Goal: Information Seeking & Learning: Check status

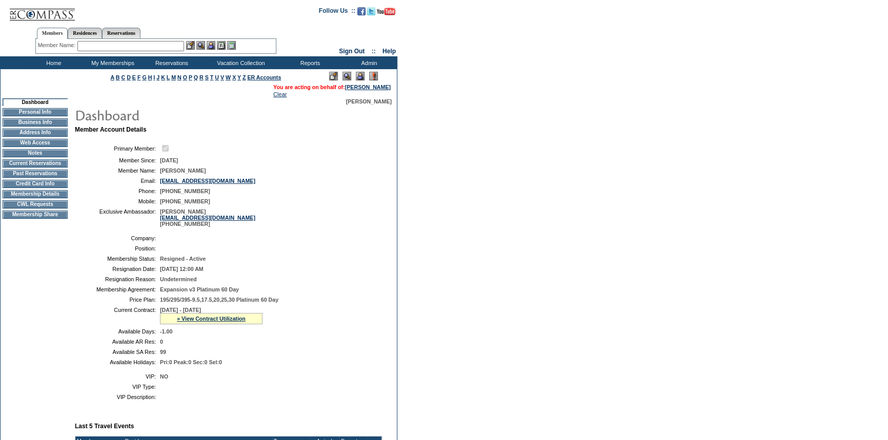
click at [18, 209] on td "CWL Requests" at bounding box center [35, 204] width 65 height 8
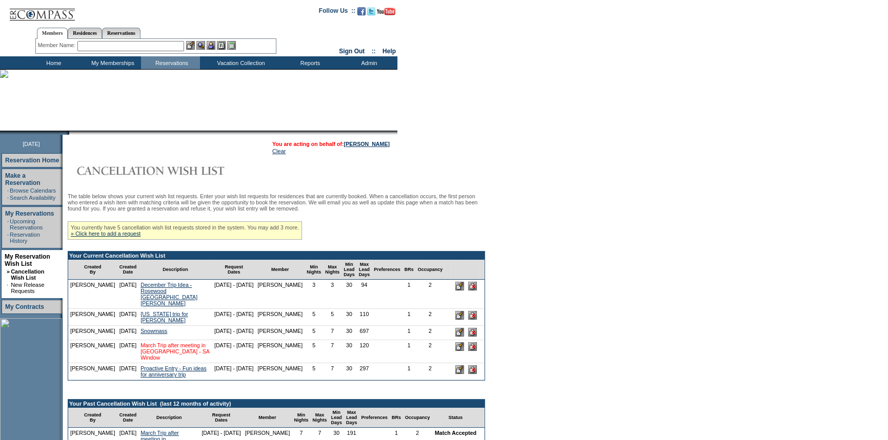
click at [141, 361] on link "March Trip after meeting in FL - SA Window" at bounding box center [174, 351] width 69 height 18
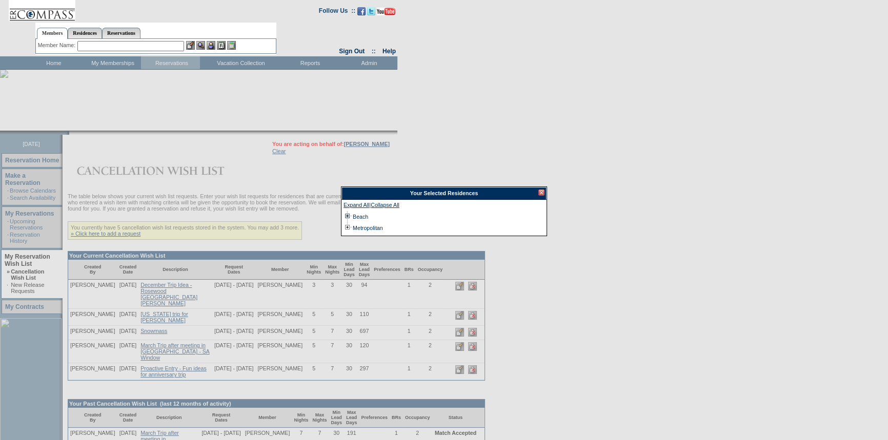
click at [343, 214] on td at bounding box center [347, 216] width 8 height 11
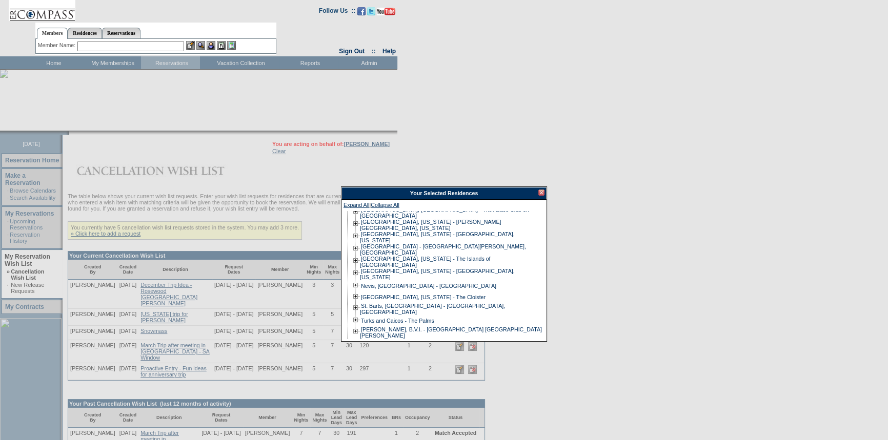
scroll to position [18, 0]
click at [344, 337] on td at bounding box center [347, 342] width 8 height 11
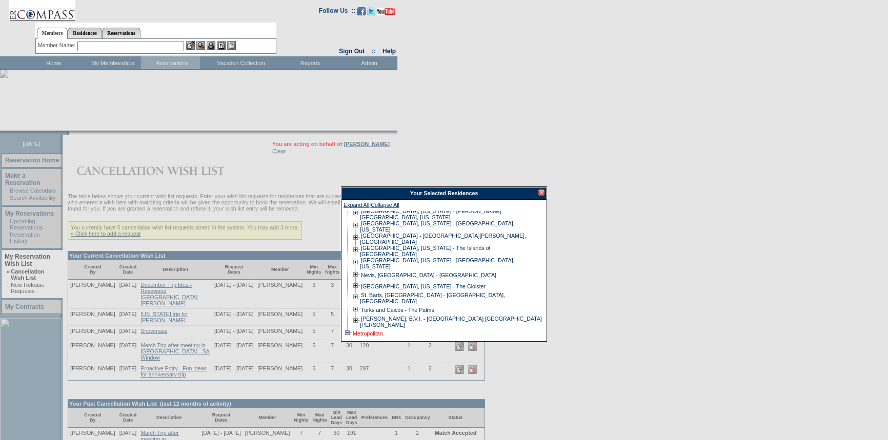
scroll to position [30, 0]
click at [540, 192] on div at bounding box center [541, 193] width 6 height 6
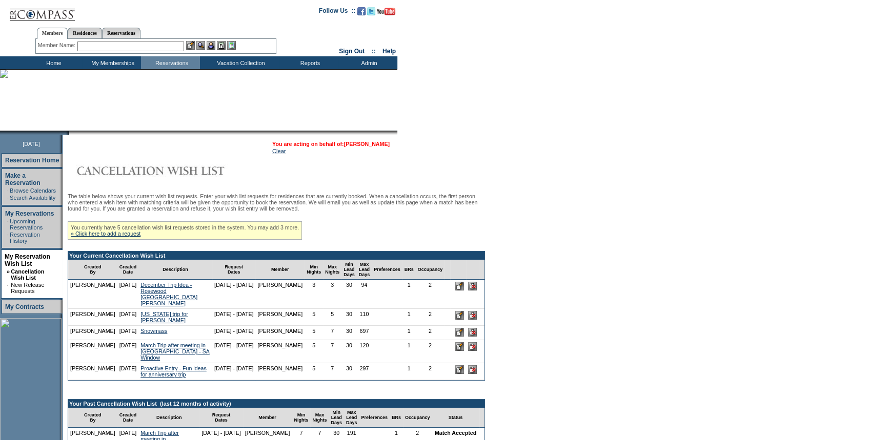
click at [371, 141] on link "[PERSON_NAME]" at bounding box center [367, 144] width 46 height 6
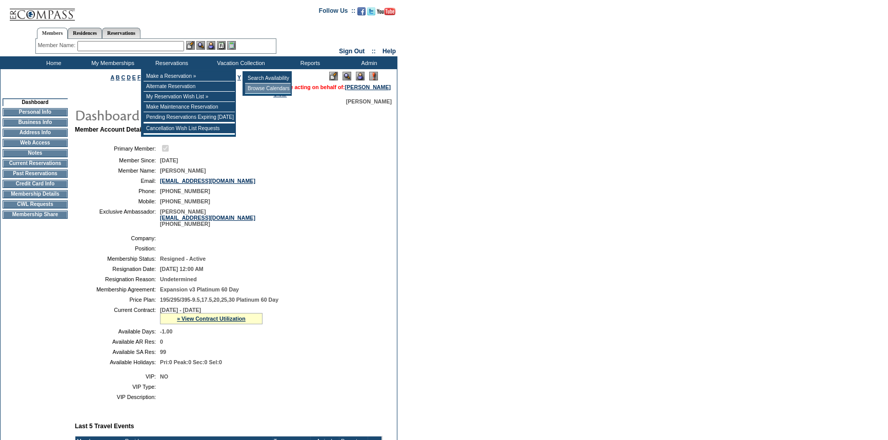
click at [265, 87] on td "Browse Calendars" at bounding box center [268, 89] width 46 height 10
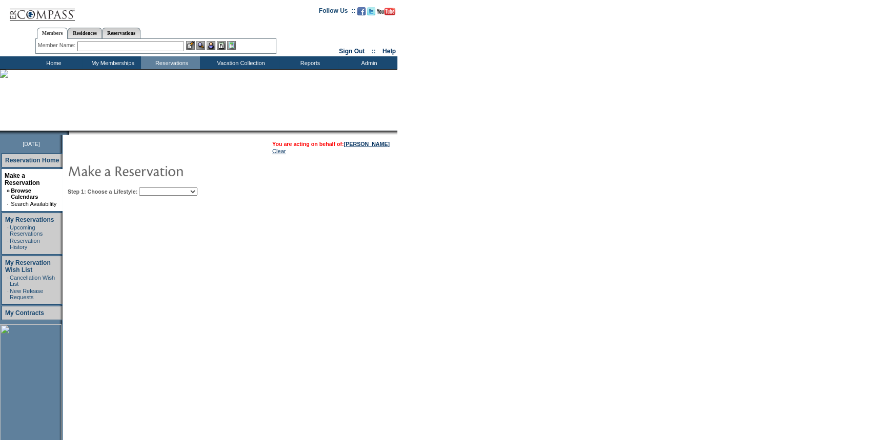
click at [169, 191] on select "Beach Leisure Metropolitan Mountain OIAL for Adventure OIAL for Couples OIAL fo…" at bounding box center [168, 192] width 58 height 8
select select "Leisure"
click at [156, 188] on select "Beach Leisure Metropolitan Mountain OIAL for Adventure OIAL for Couples OIAL fo…" at bounding box center [168, 192] width 58 height 8
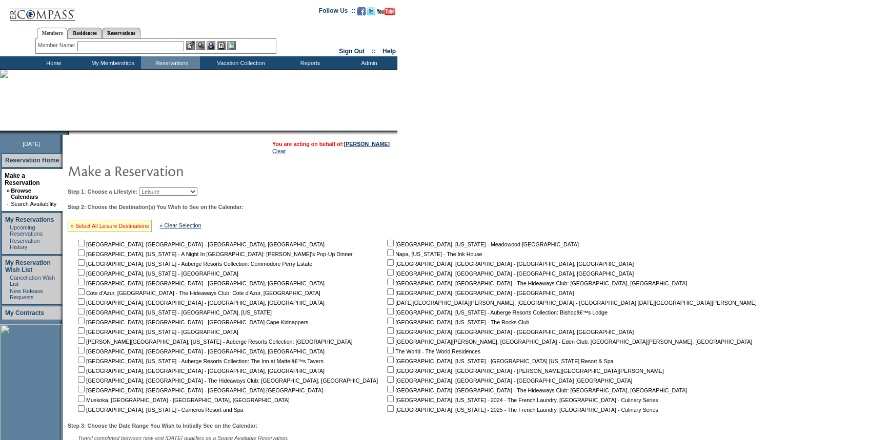
click at [123, 227] on link "» Select All Leisure Destinations" at bounding box center [110, 226] width 78 height 6
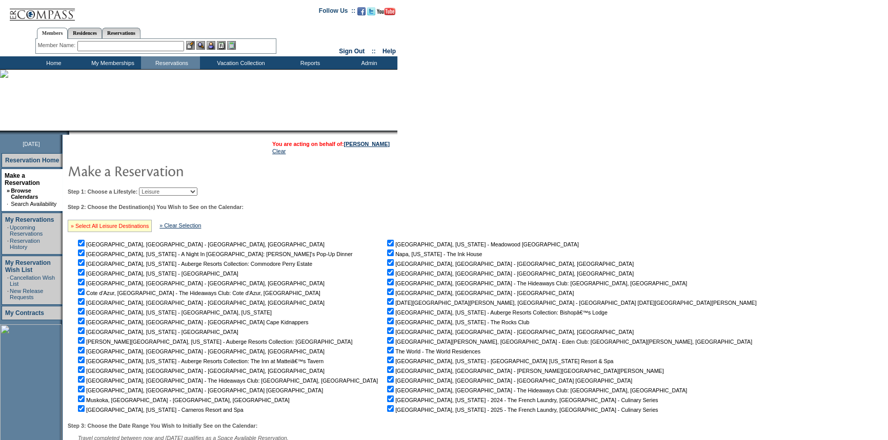
checkbox input "true"
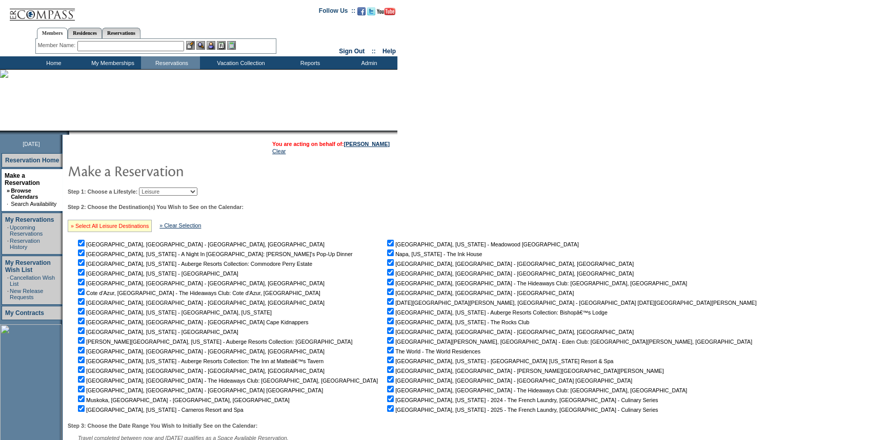
checkbox input "true"
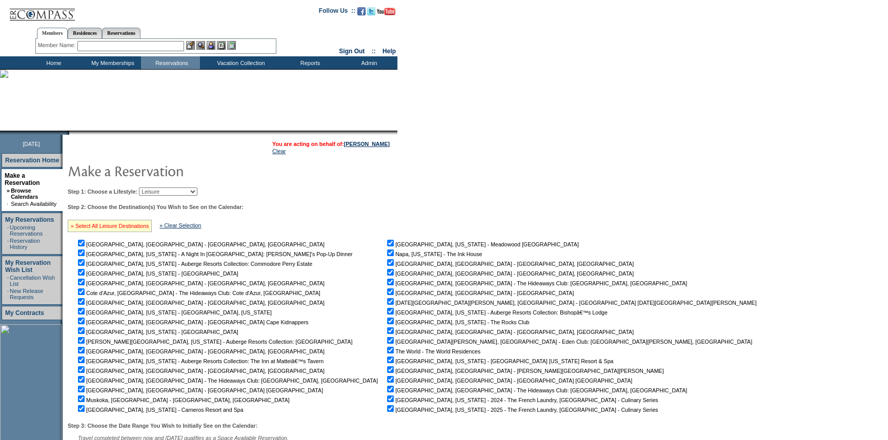
checkbox input "true"
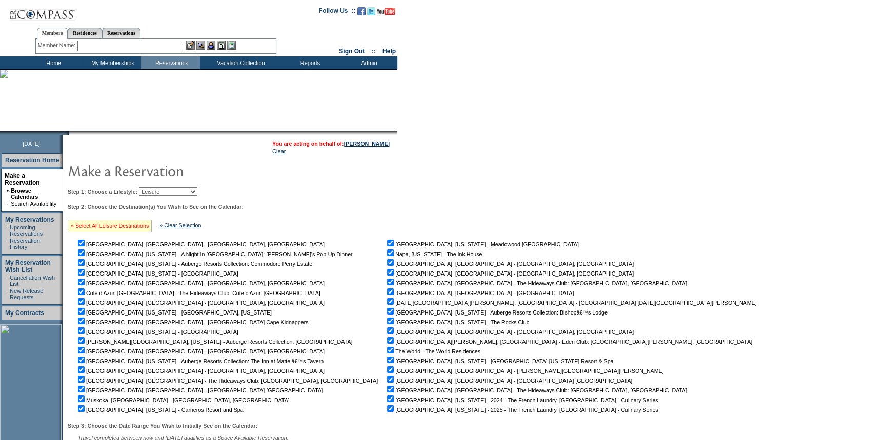
checkbox input "true"
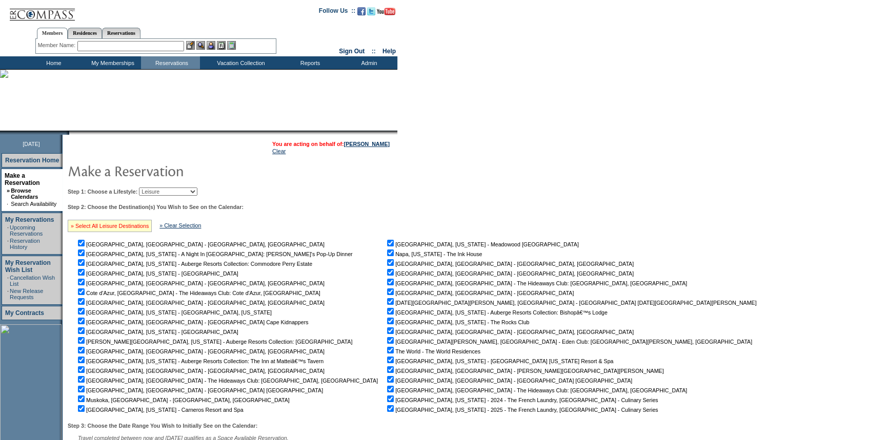
checkbox input "true"
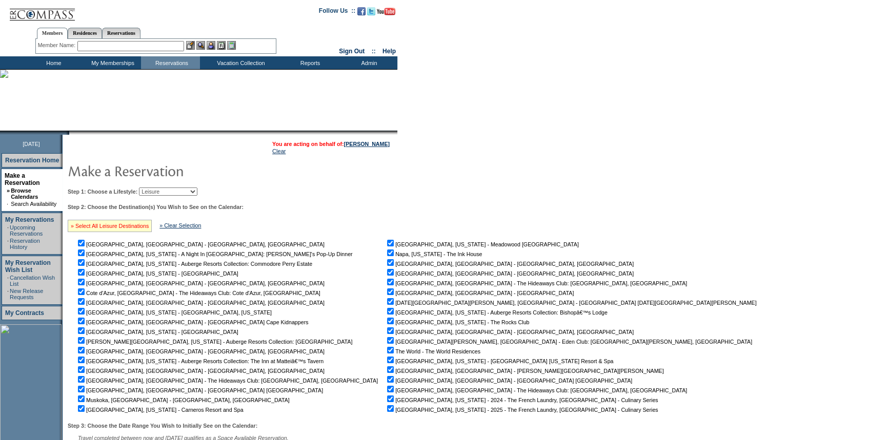
checkbox input "true"
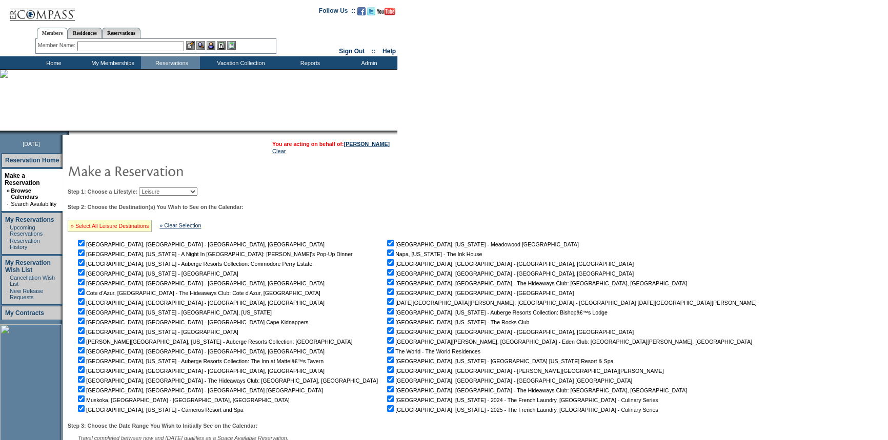
checkbox input "true"
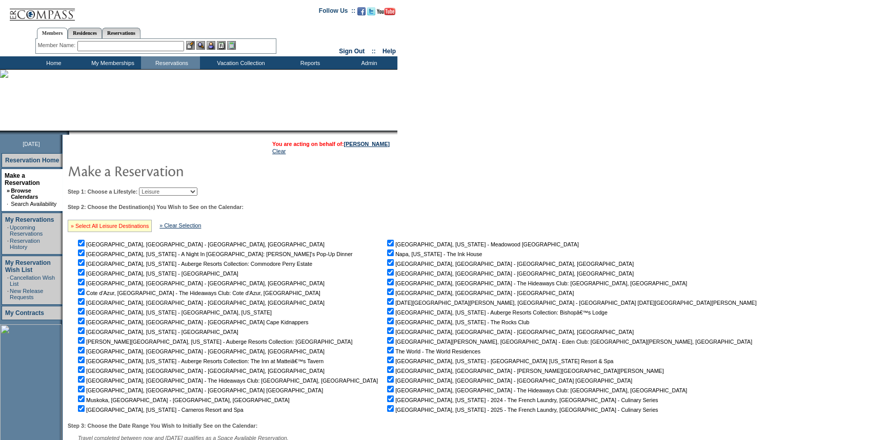
checkbox input "true"
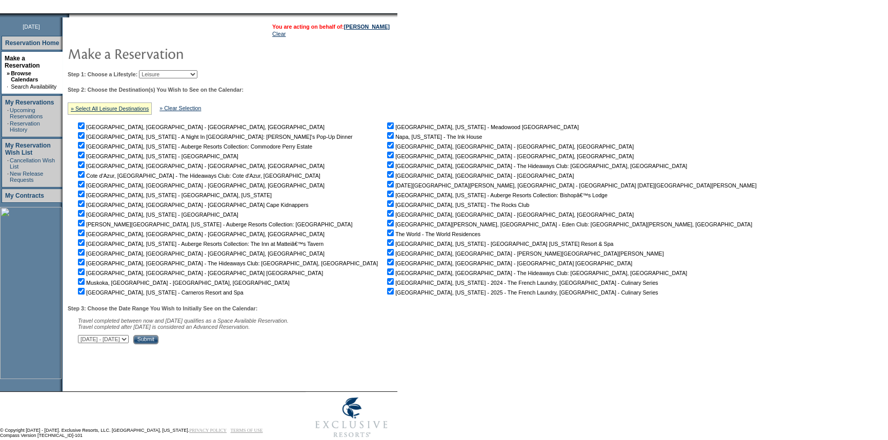
scroll to position [118, 0]
click at [129, 341] on select "October 1, 2025 - November 15, 2025 November 16, 2025 - December 30, 2025 Decem…" at bounding box center [103, 339] width 51 height 8
select select "2/14/2026|3/30/2026"
click at [83, 336] on select "October 1, 2025 - November 15, 2025 November 16, 2025 - December 30, 2025 Decem…" at bounding box center [103, 339] width 51 height 8
click at [158, 339] on input "Submit" at bounding box center [145, 339] width 25 height 9
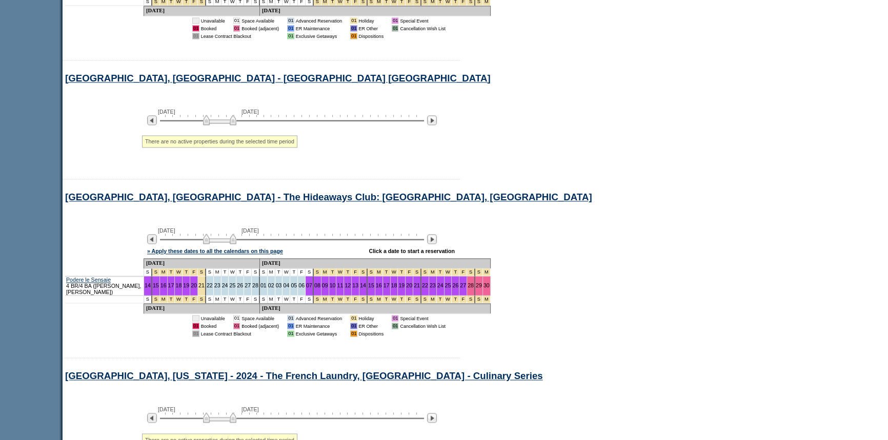
scroll to position [6887, 0]
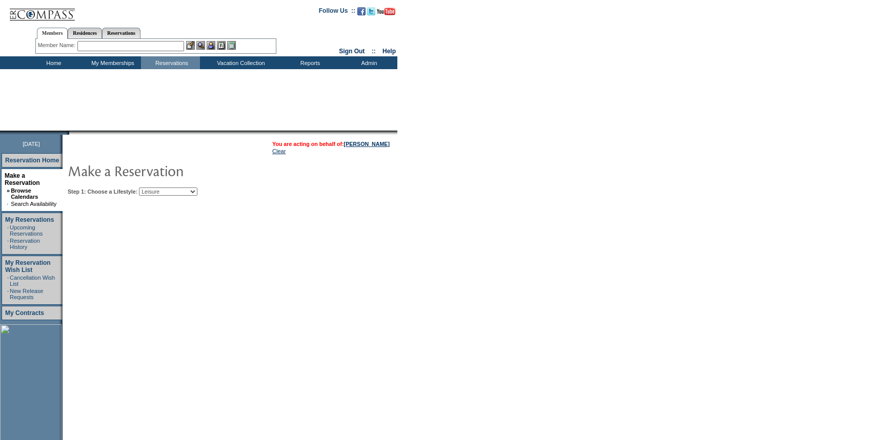
select select "Leisure"
select select "[DATE]|[DATE]"
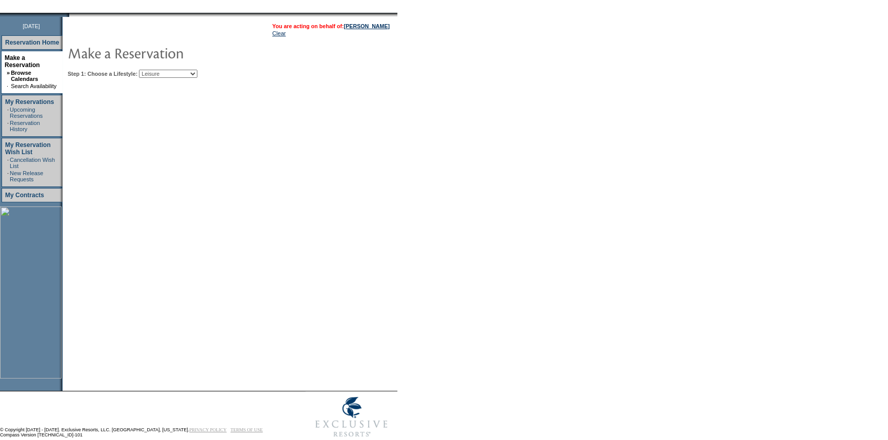
click at [171, 74] on select "Beach Leisure Metropolitan Mountain OIAL for Adventure OIAL for Couples OIAL fo…" at bounding box center [168, 74] width 58 height 8
select select "Metropolitan"
click at [156, 70] on select "Beach Leisure Metropolitan Mountain OIAL for Adventure OIAL for Couples OIAL fo…" at bounding box center [168, 74] width 58 height 8
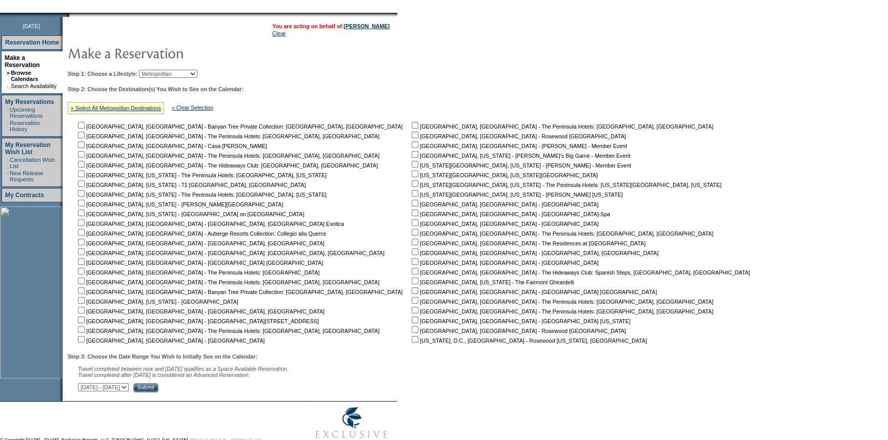
click at [144, 104] on div "» Select All Metropolitan Destinations" at bounding box center [116, 108] width 96 height 12
click at [142, 107] on link "» Select All Metropolitan Destinations" at bounding box center [116, 108] width 90 height 6
checkbox input "true"
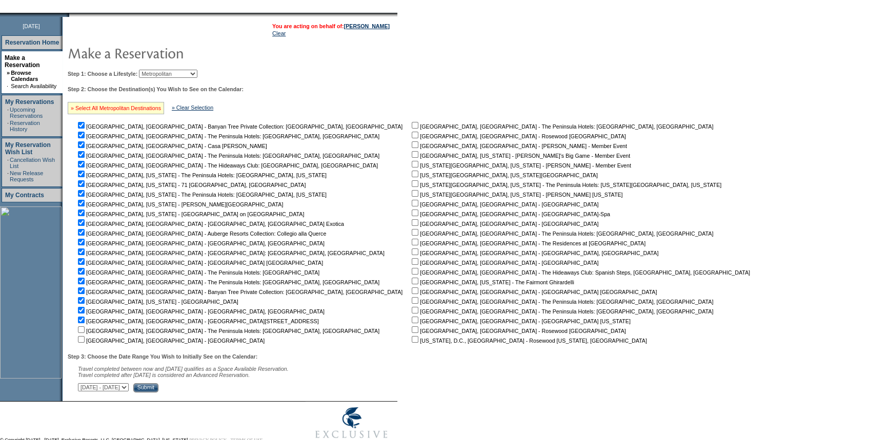
checkbox input "true"
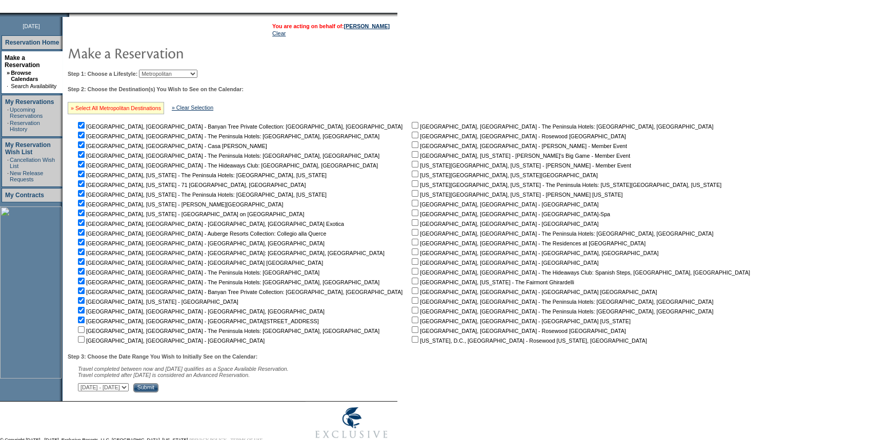
checkbox input "true"
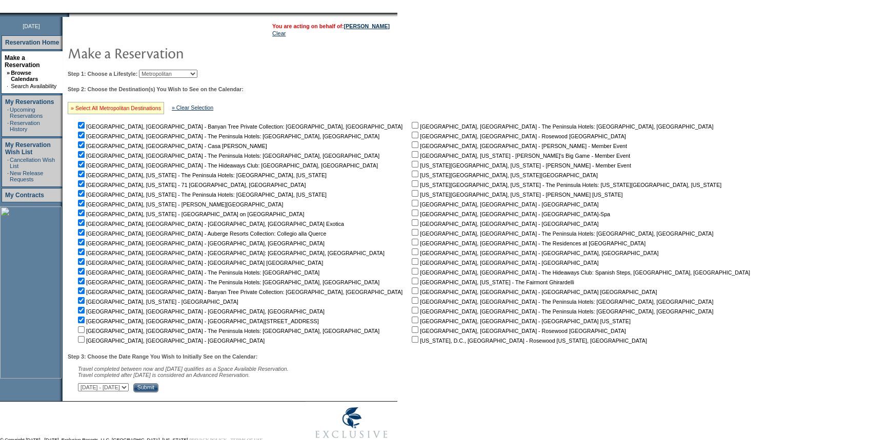
checkbox input "true"
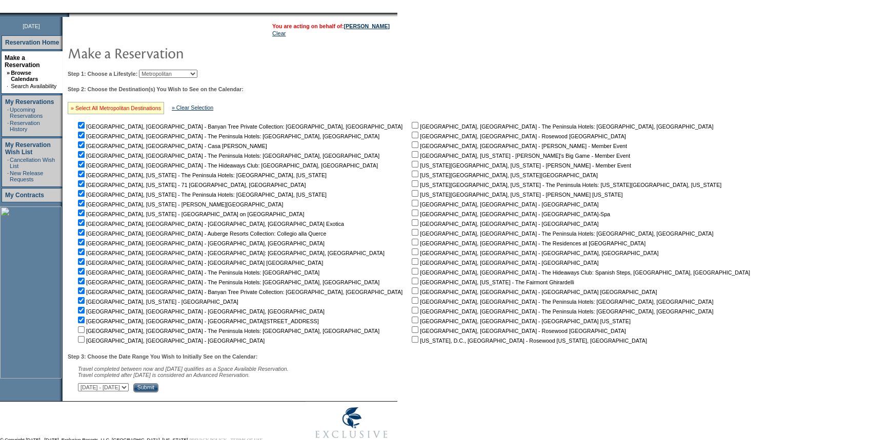
checkbox input "true"
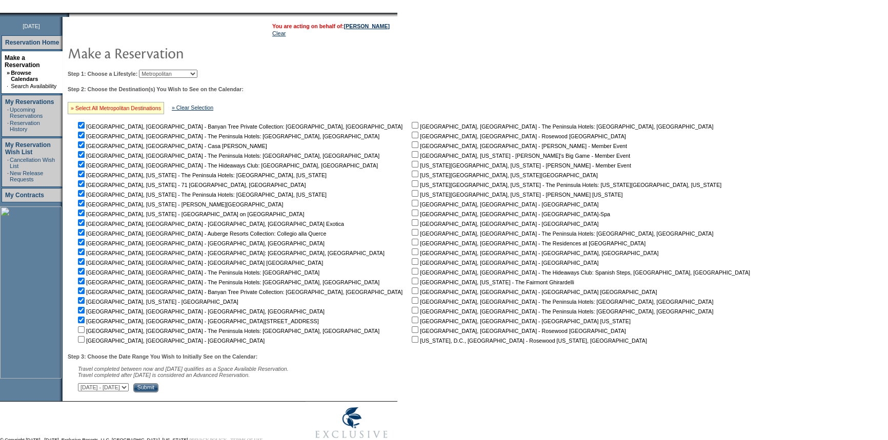
checkbox input "true"
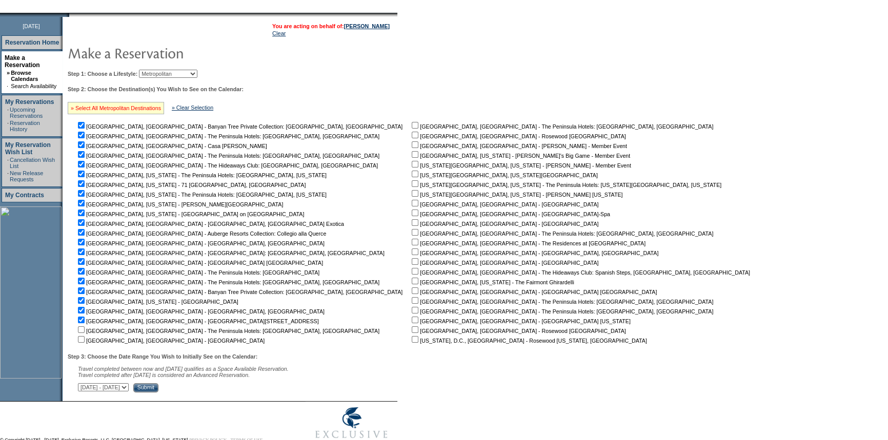
checkbox input "true"
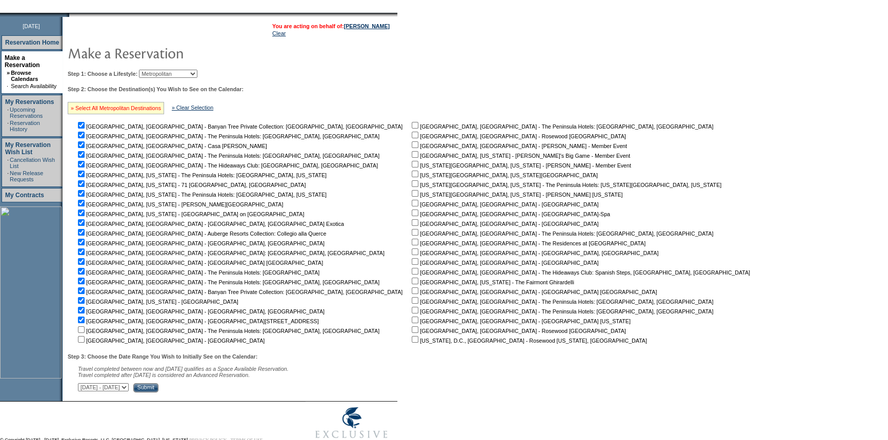
checkbox input "true"
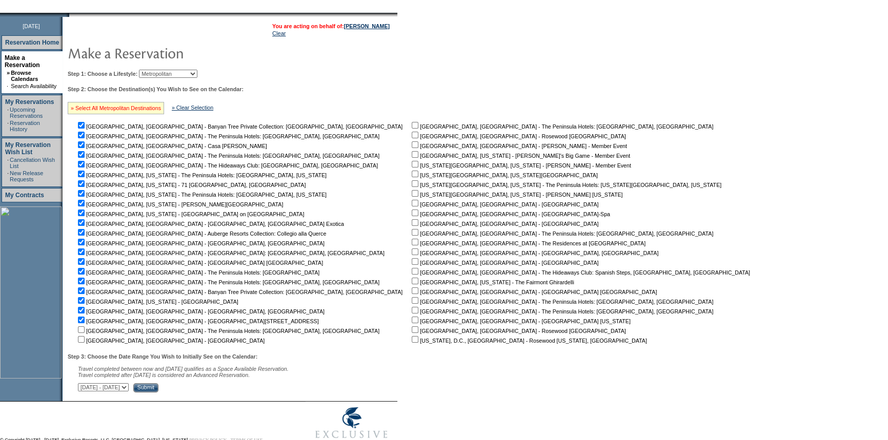
checkbox input "true"
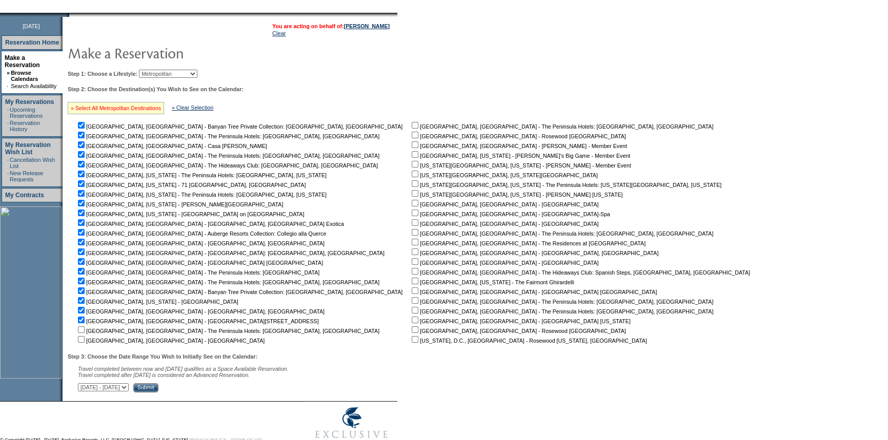
checkbox input "true"
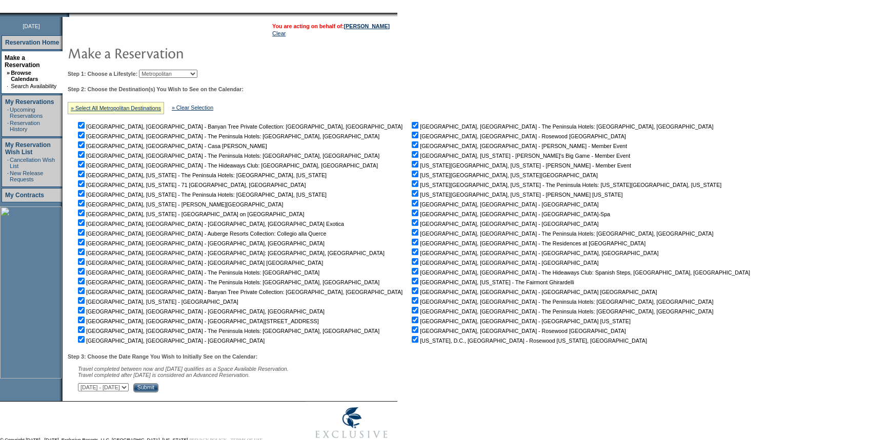
click at [158, 390] on input "Submit" at bounding box center [145, 387] width 25 height 9
